Goal: Find specific page/section: Find specific page/section

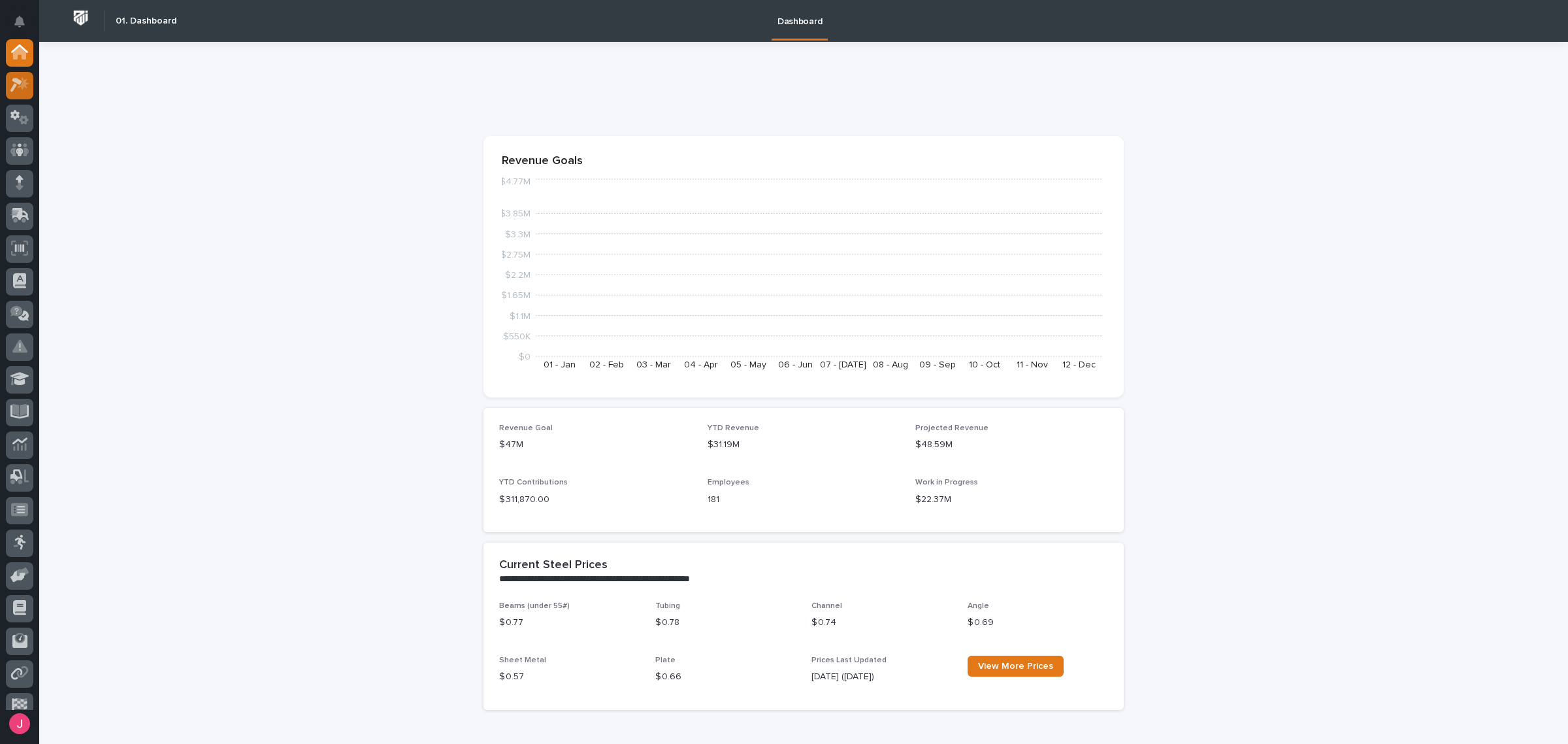
click at [13, 90] on icon at bounding box center [16, 85] width 12 height 14
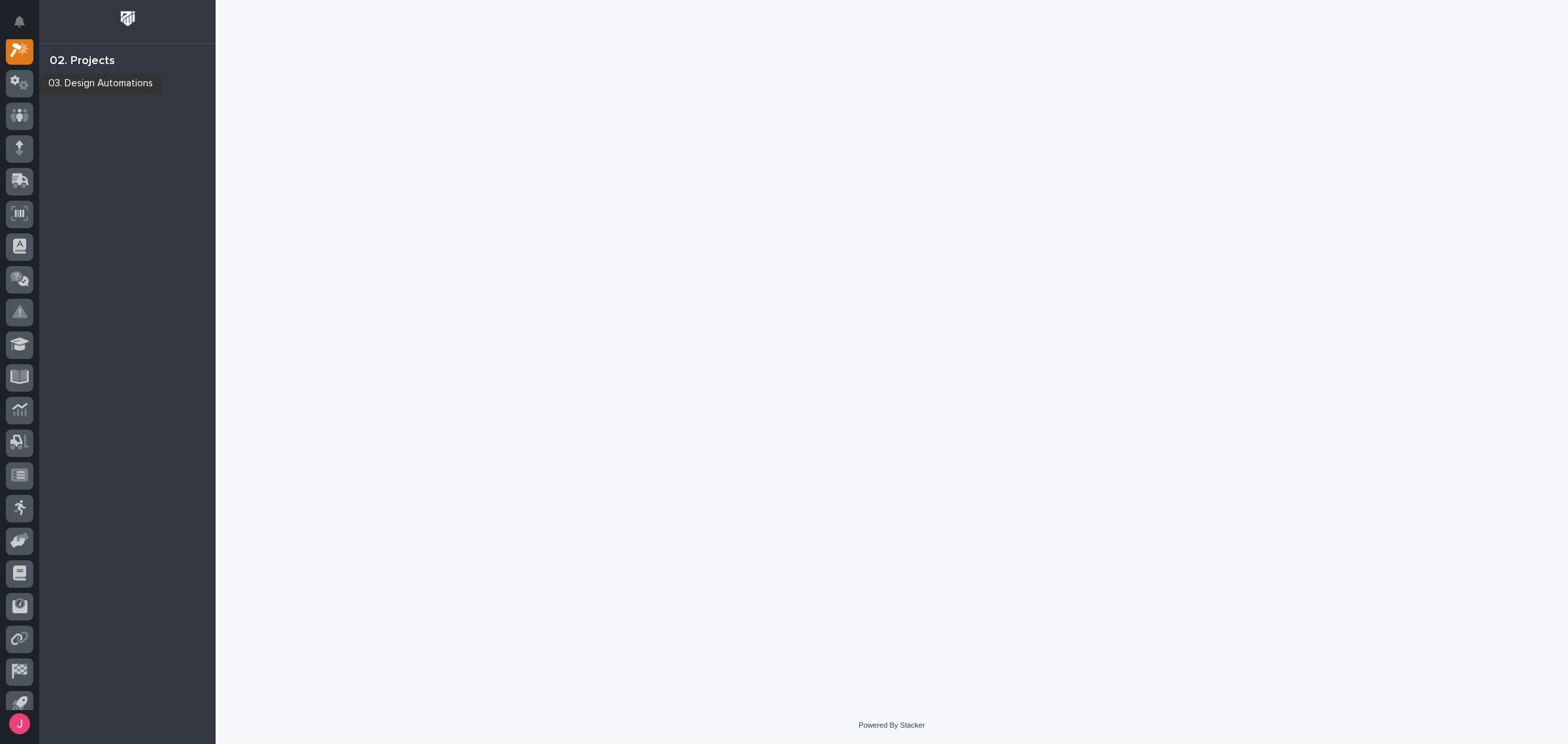
scroll to position [33, 0]
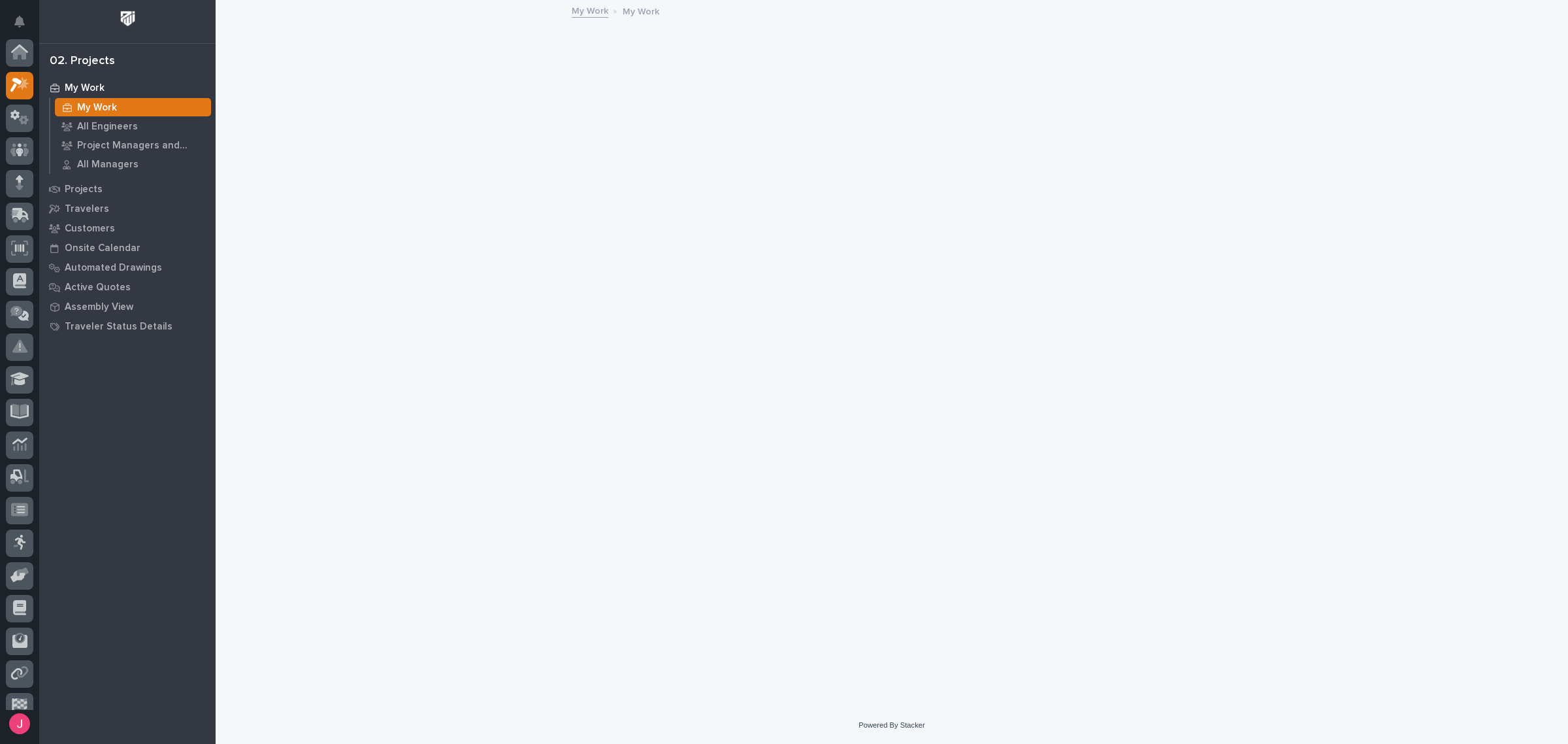
scroll to position [33, 0]
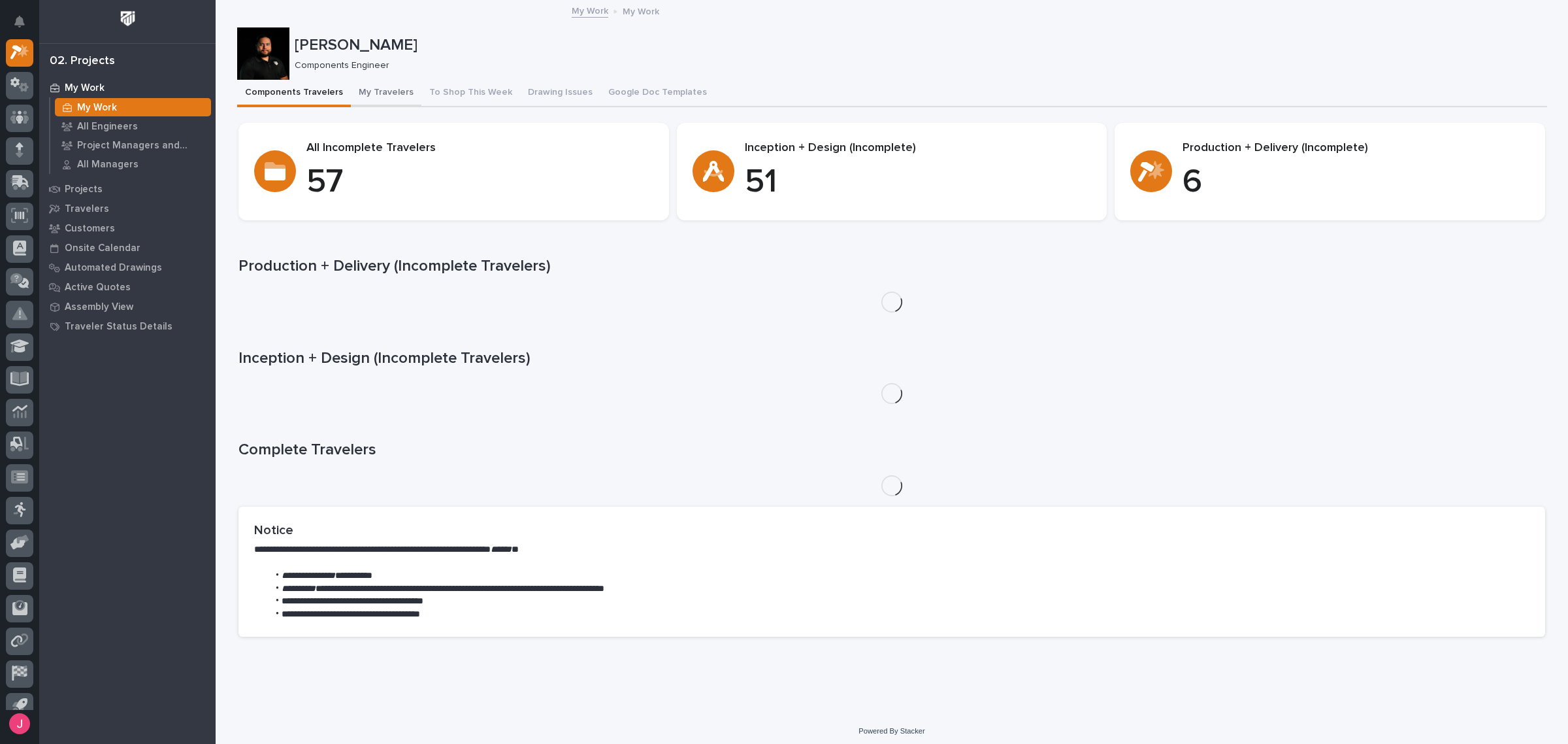
click at [384, 85] on button "My Travelers" at bounding box center [386, 93] width 70 height 28
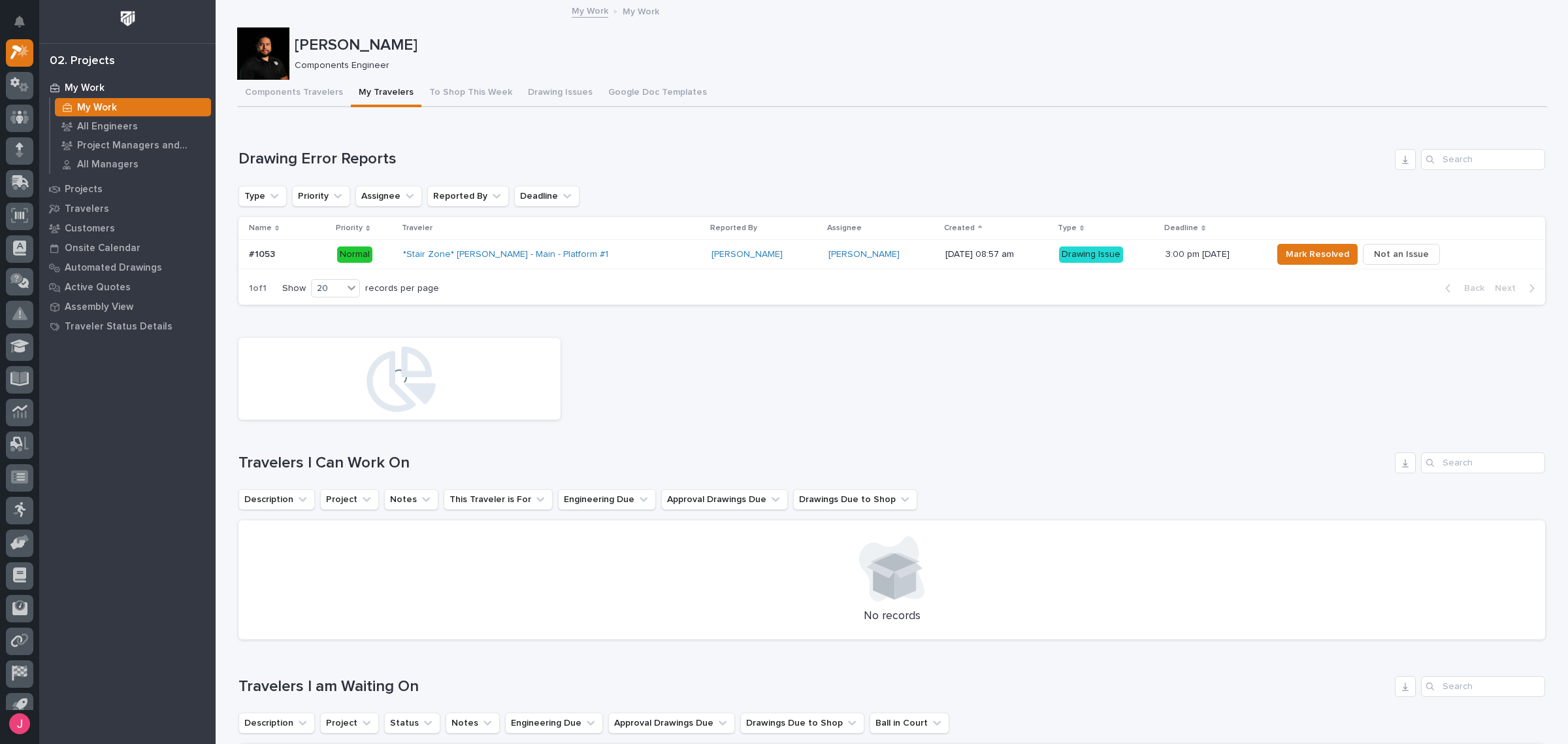
click at [619, 257] on div "*Stair Zone* [PERSON_NAME] - Main - Platform #1" at bounding box center [518, 255] width 229 height 11
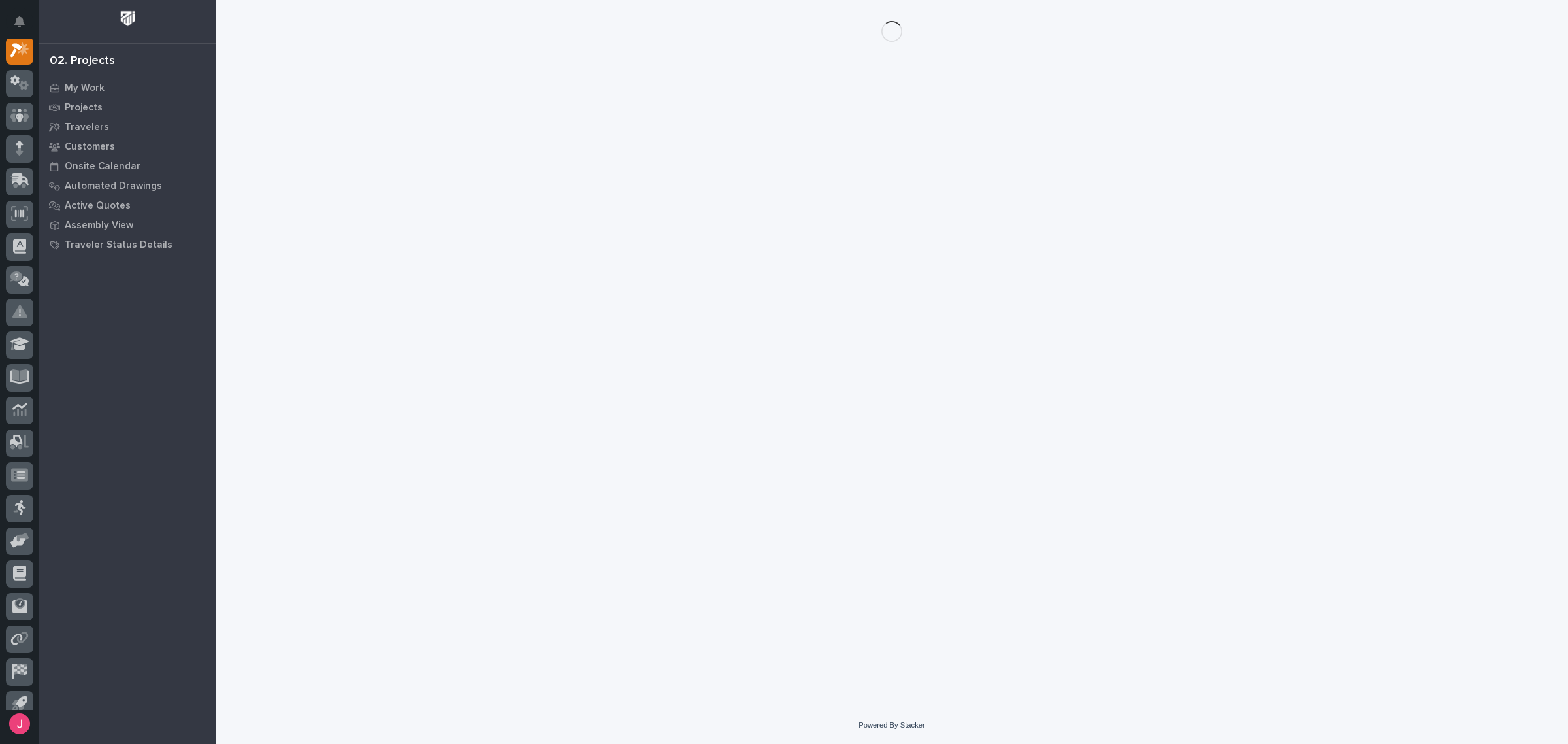
scroll to position [33, 0]
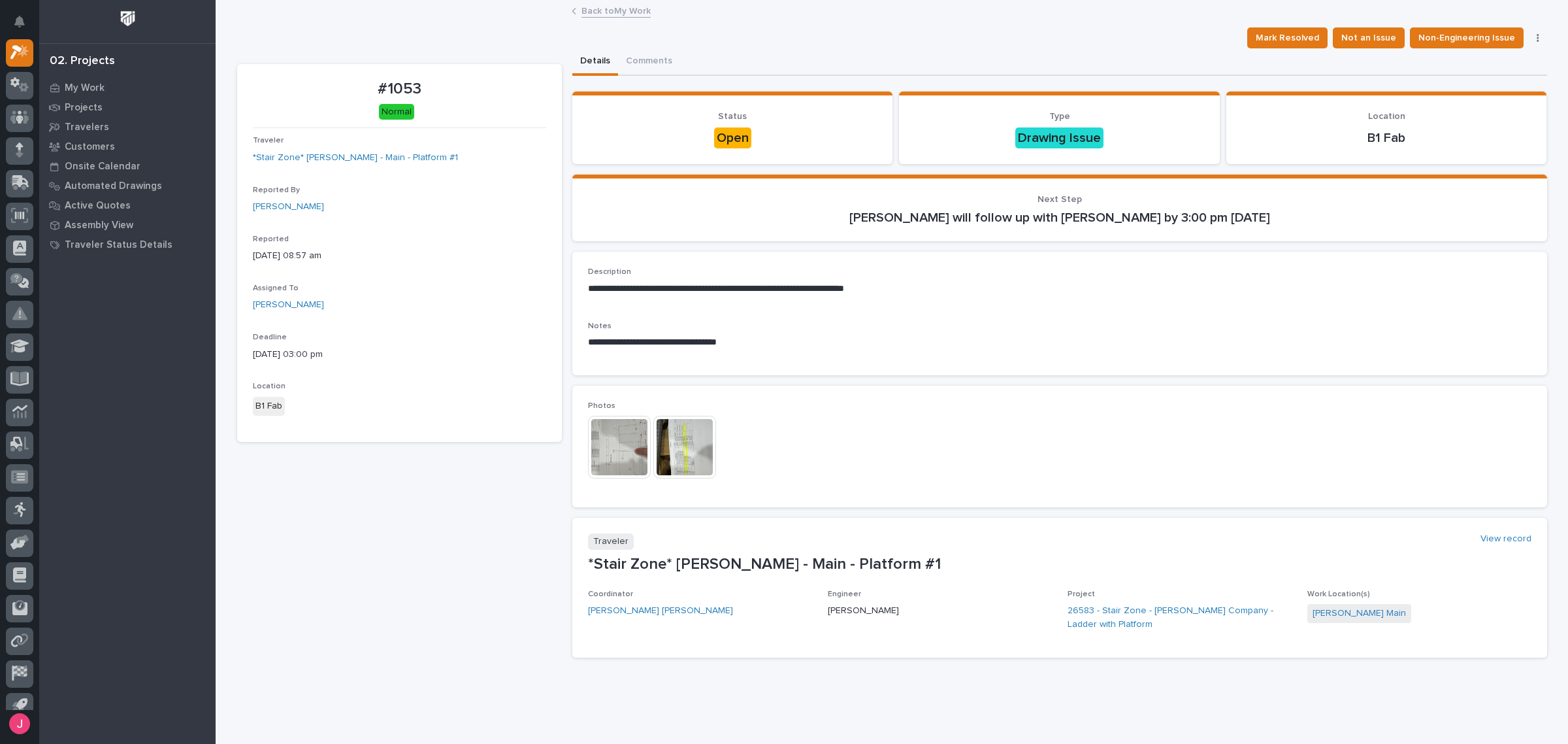
click at [681, 438] on img at bounding box center [685, 447] width 62 height 63
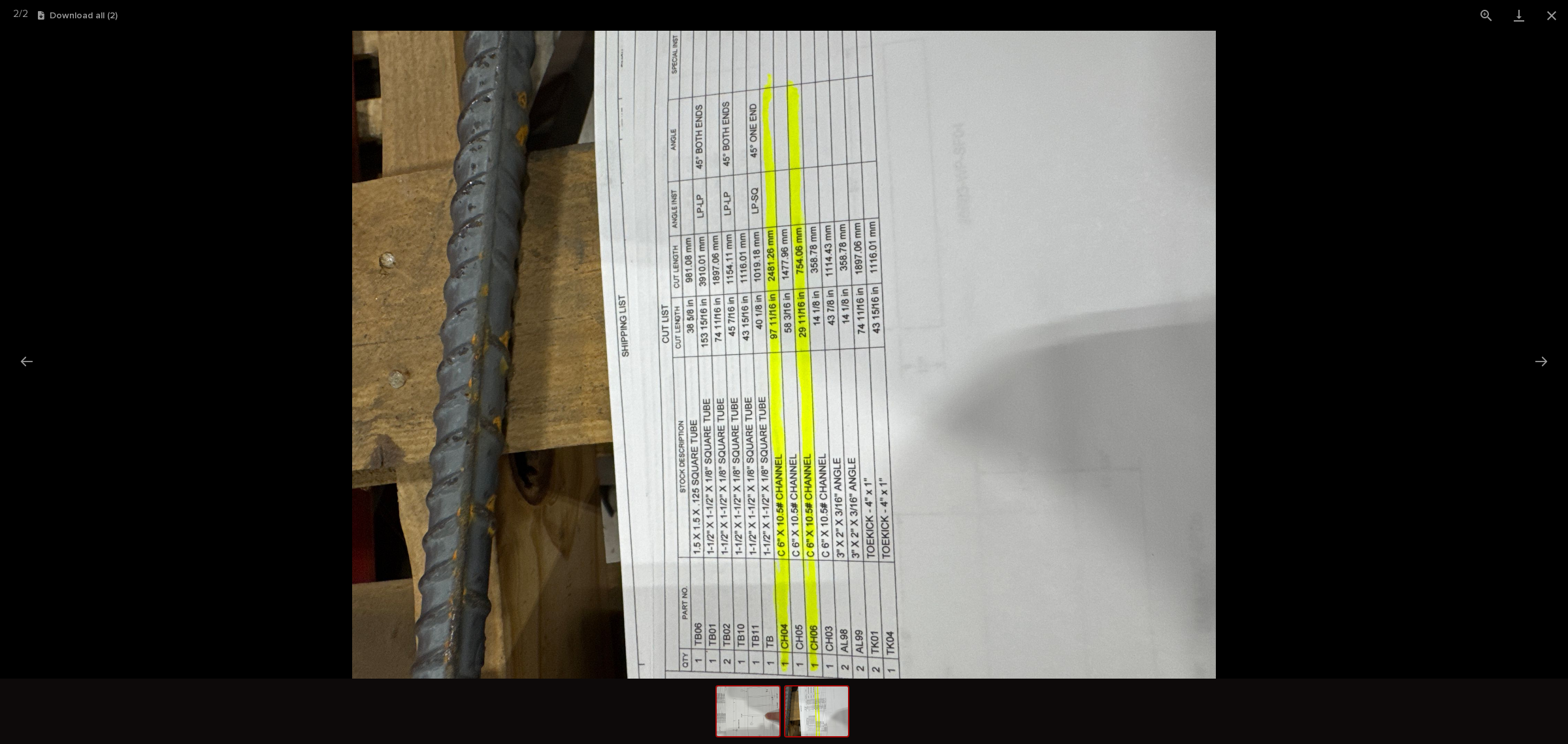
click at [768, 723] on img at bounding box center [748, 711] width 62 height 50
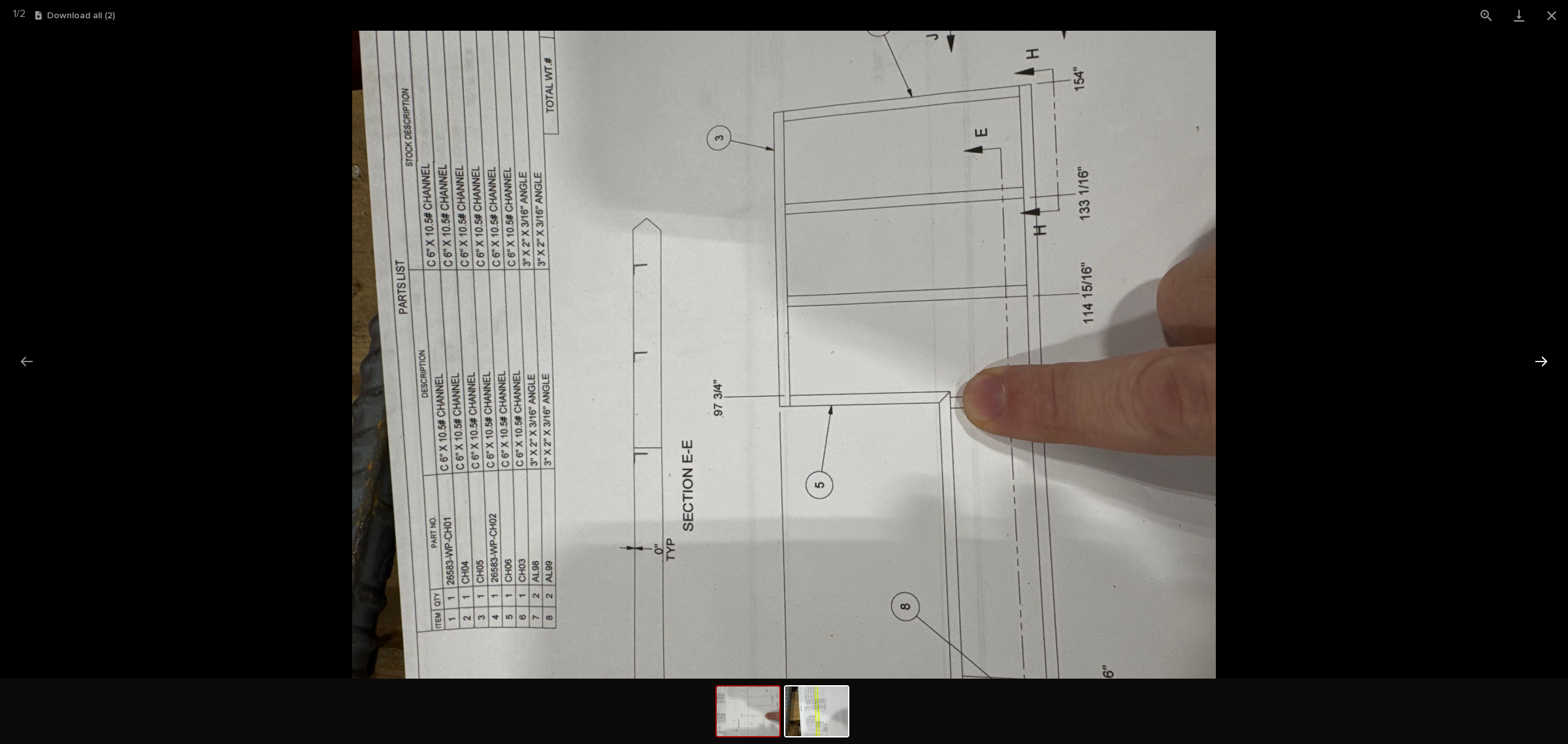
click at [1540, 355] on button "Next slide" at bounding box center [1541, 361] width 28 height 26
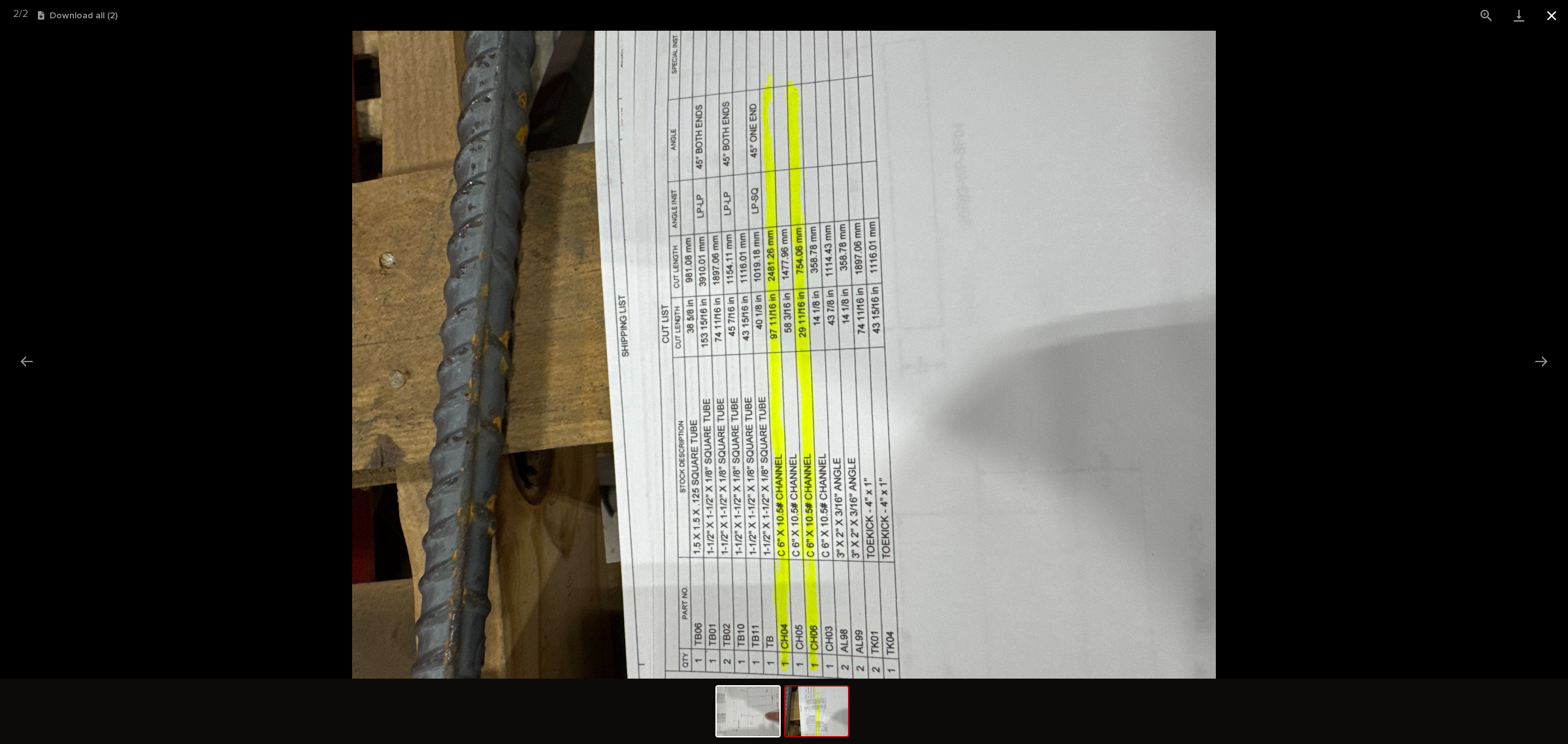
click at [1552, 27] on button "Close gallery" at bounding box center [1552, 15] width 33 height 31
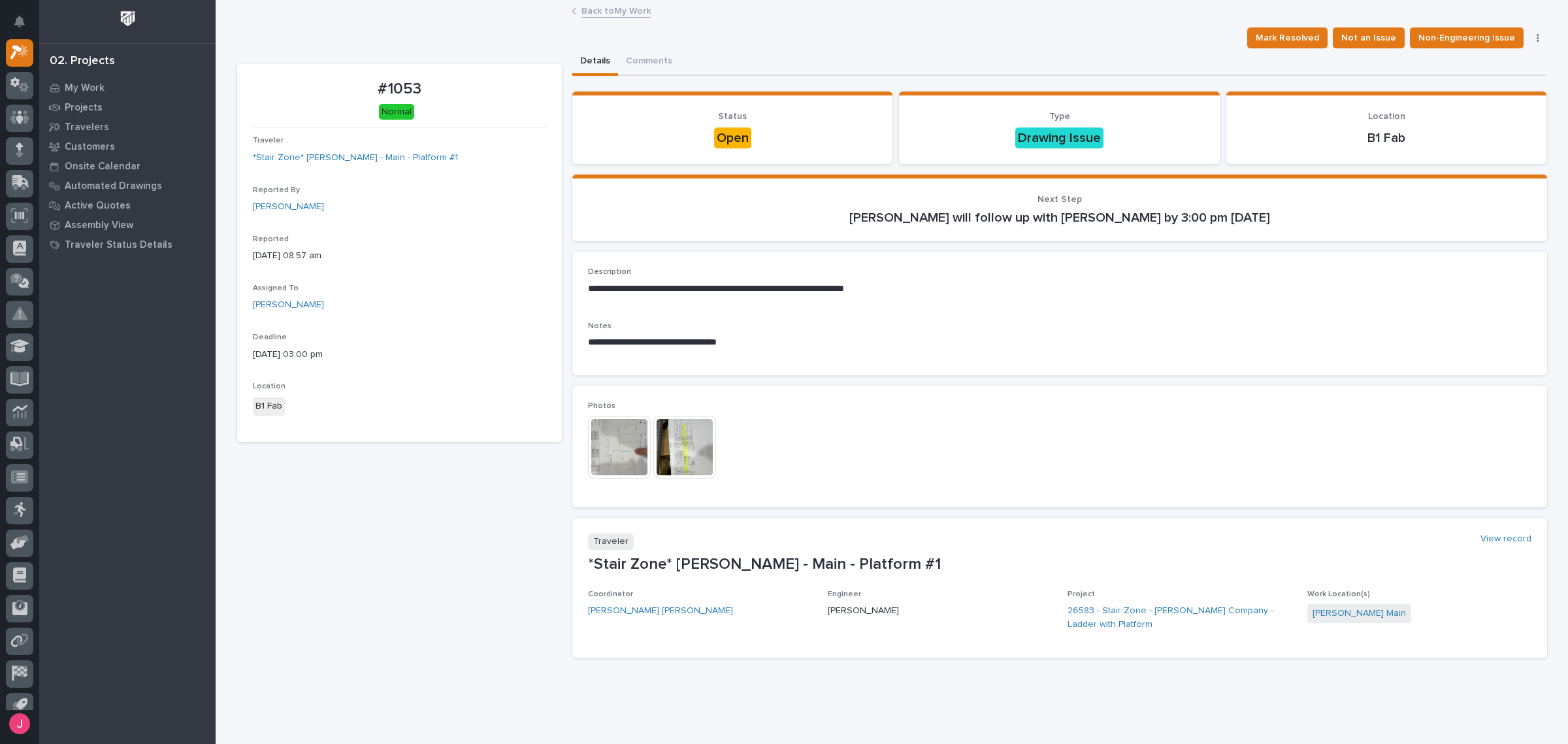
click at [609, 436] on img at bounding box center [619, 447] width 62 height 63
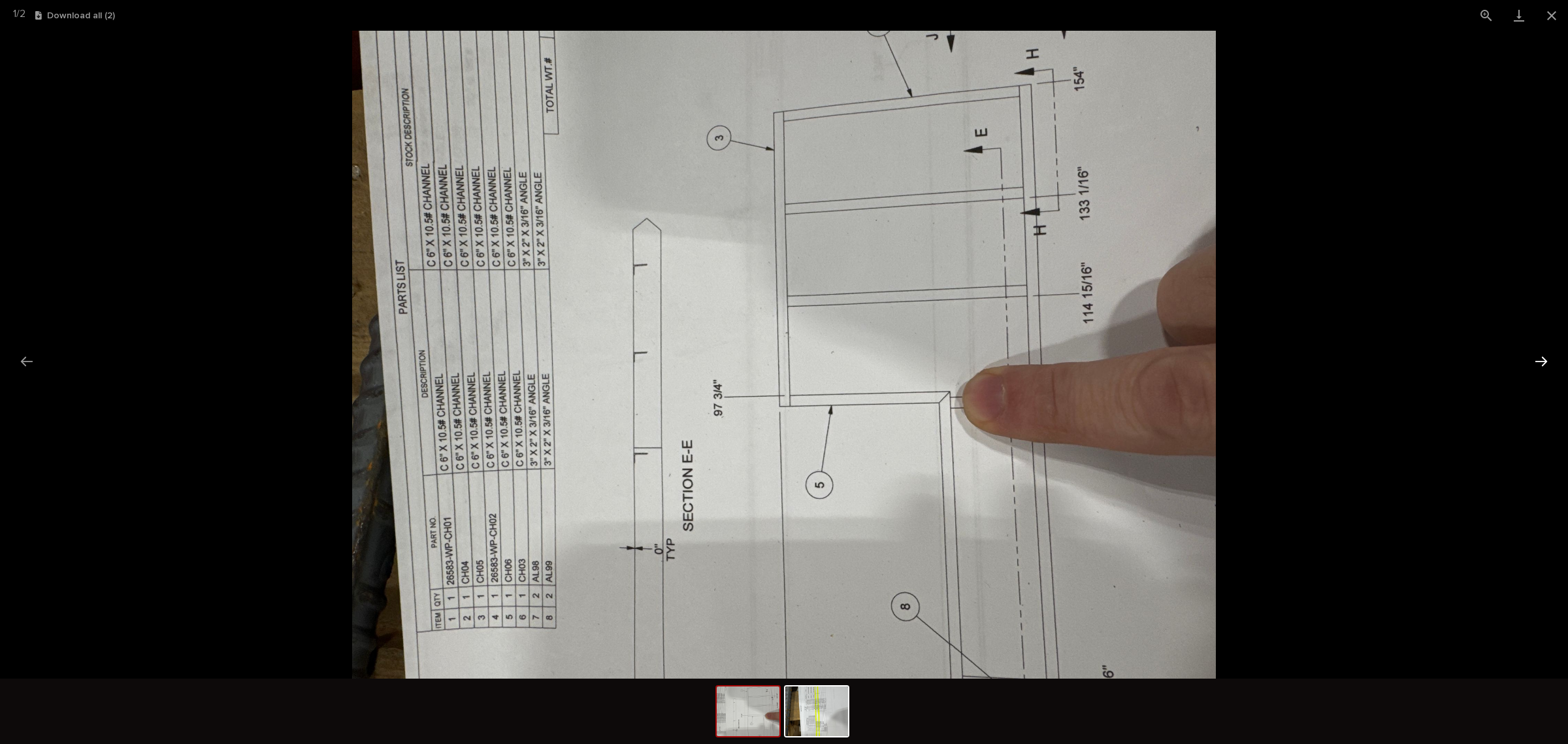
click at [1533, 355] on button "Next slide" at bounding box center [1541, 361] width 28 height 26
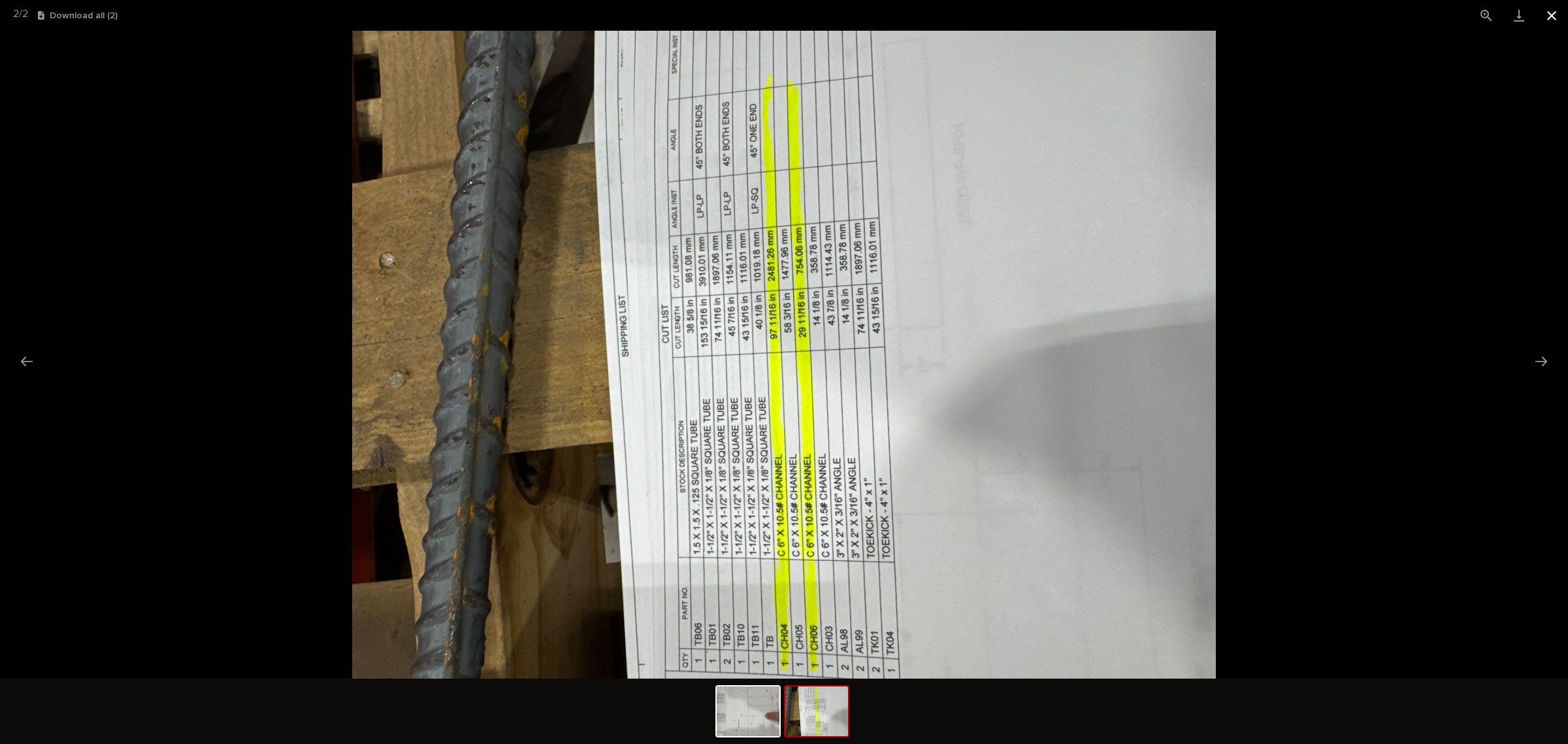
click at [1549, 14] on button "Close gallery" at bounding box center [1552, 15] width 33 height 31
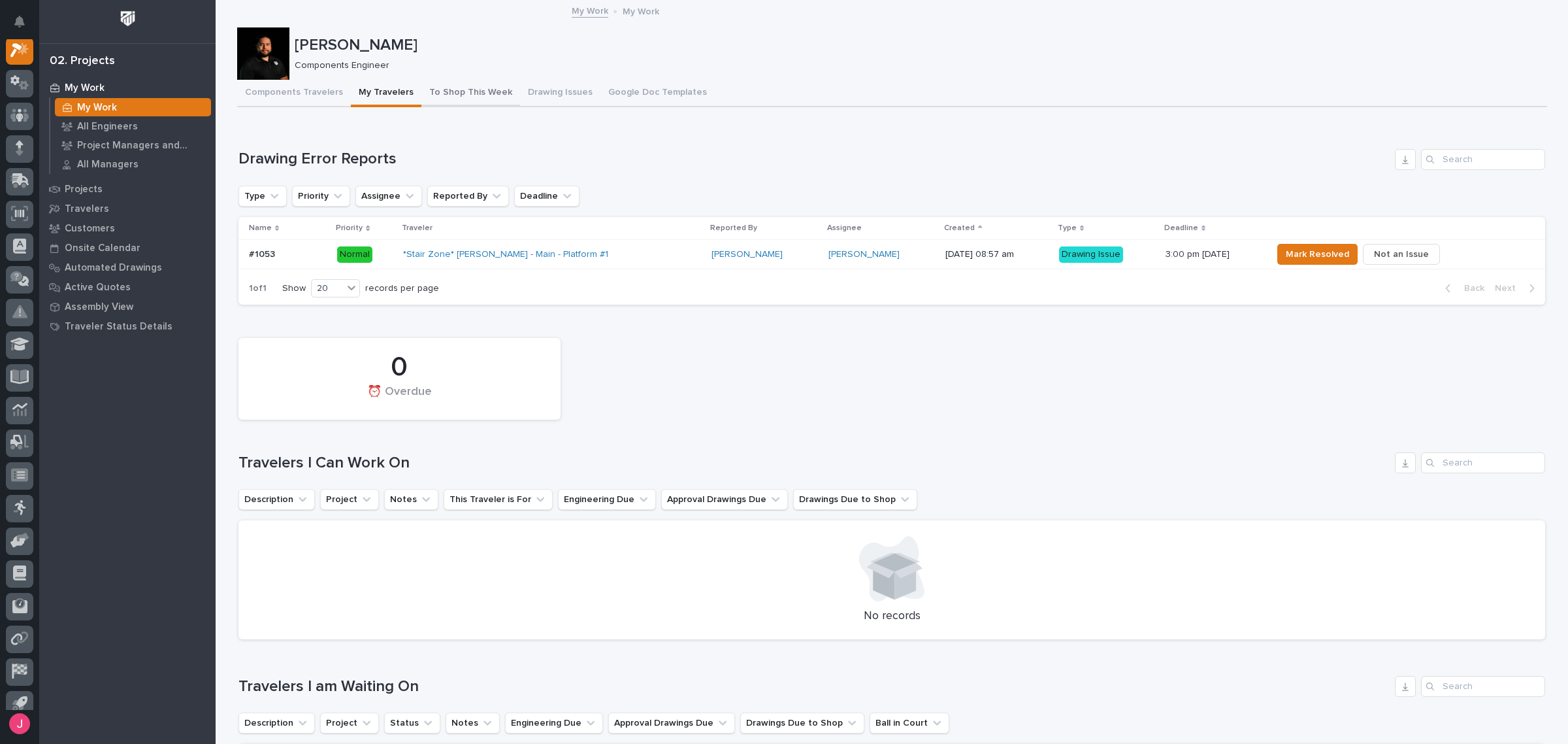
click at [435, 100] on button "To Shop This Week" at bounding box center [470, 93] width 99 height 28
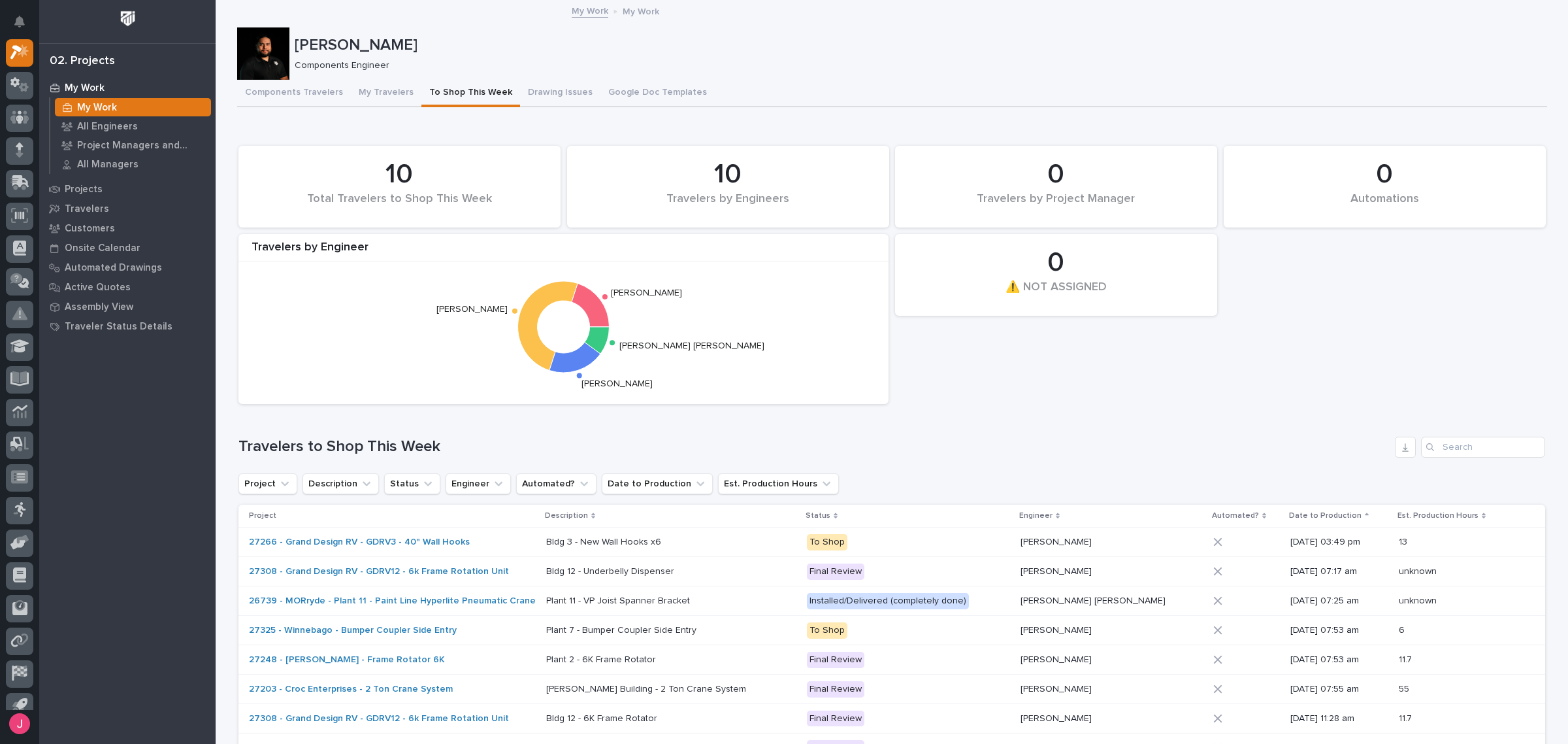
click at [1297, 345] on div "0 Automations 10 Total Travelers to Shop This Week 0 ⚠️ NOT ASSIGNED 10 Travele…" at bounding box center [892, 275] width 1319 height 271
click at [286, 86] on button "Components Travelers" at bounding box center [294, 93] width 114 height 28
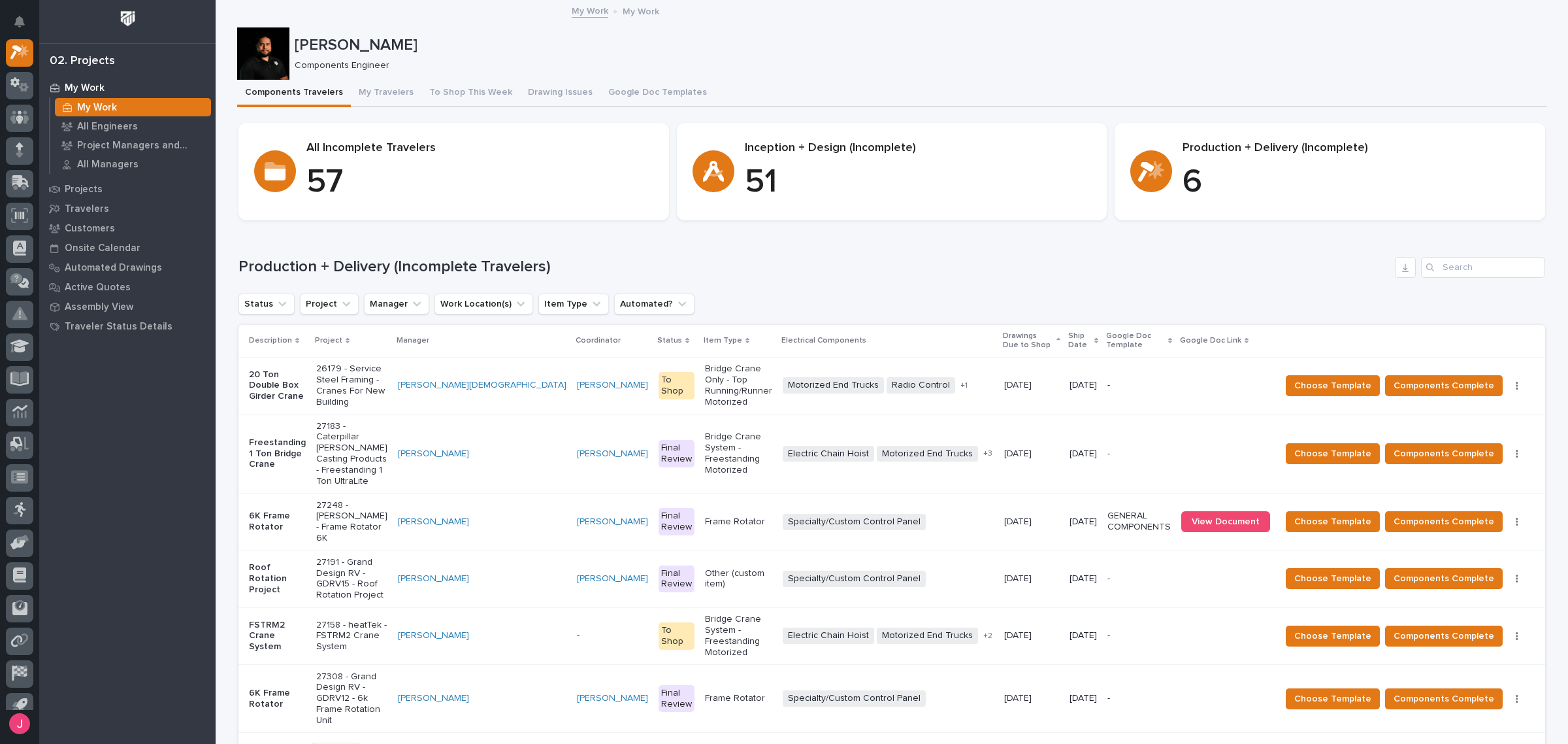
click at [952, 514] on div "Specialty/Custom Control Panel + 0" at bounding box center [888, 522] width 211 height 16
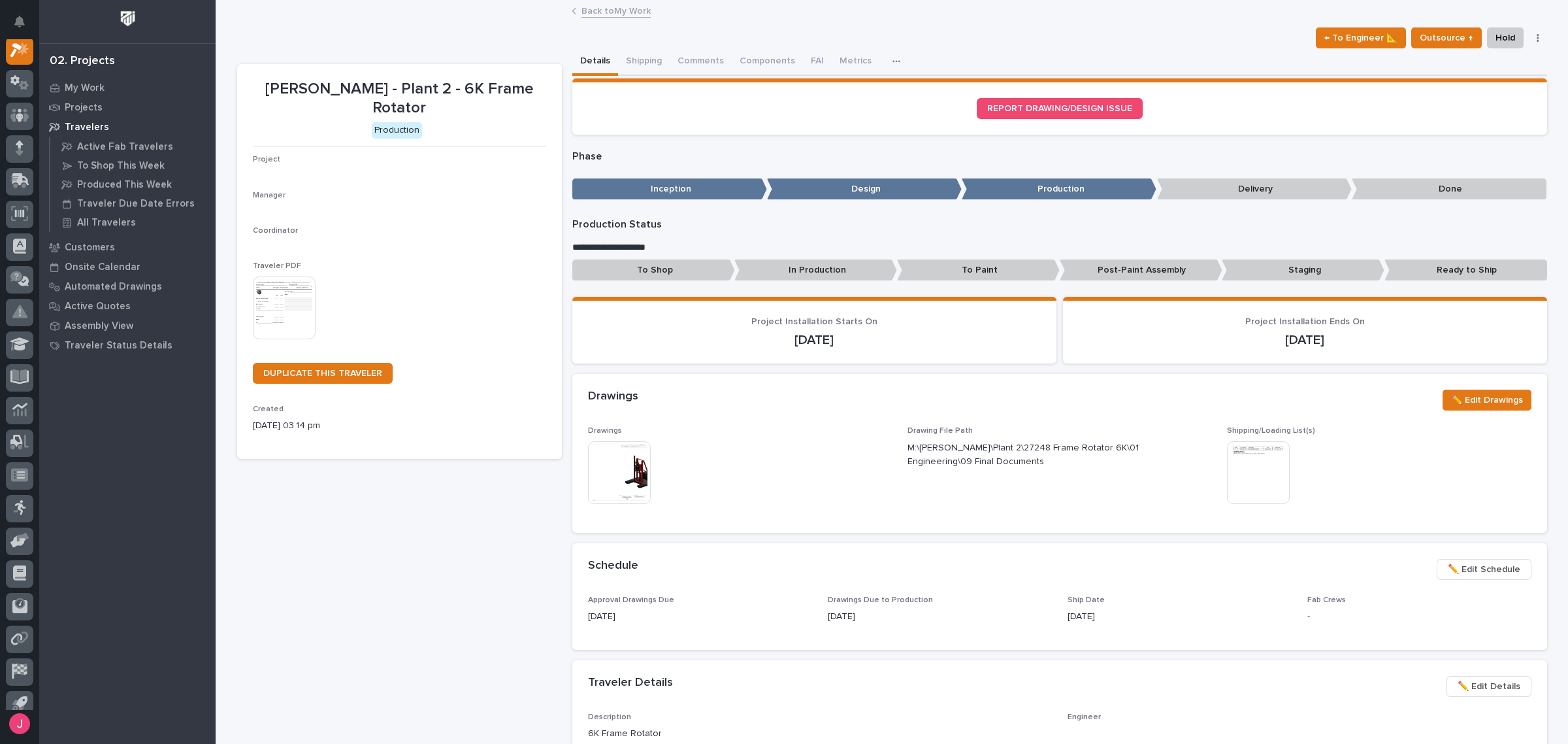
scroll to position [33, 0]
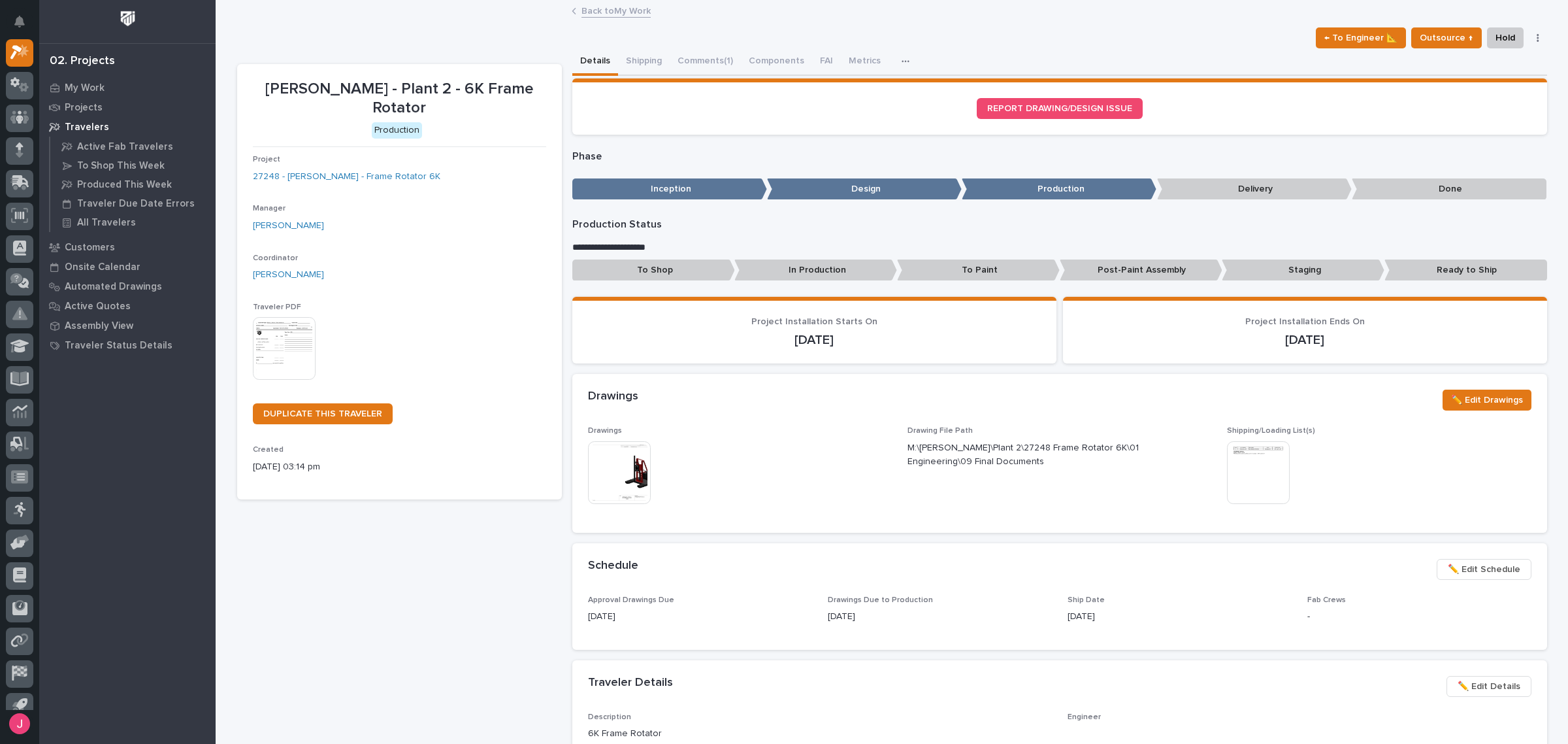
click at [592, 474] on img at bounding box center [619, 473] width 62 height 63
